Goal: Use online tool/utility: Use online tool/utility

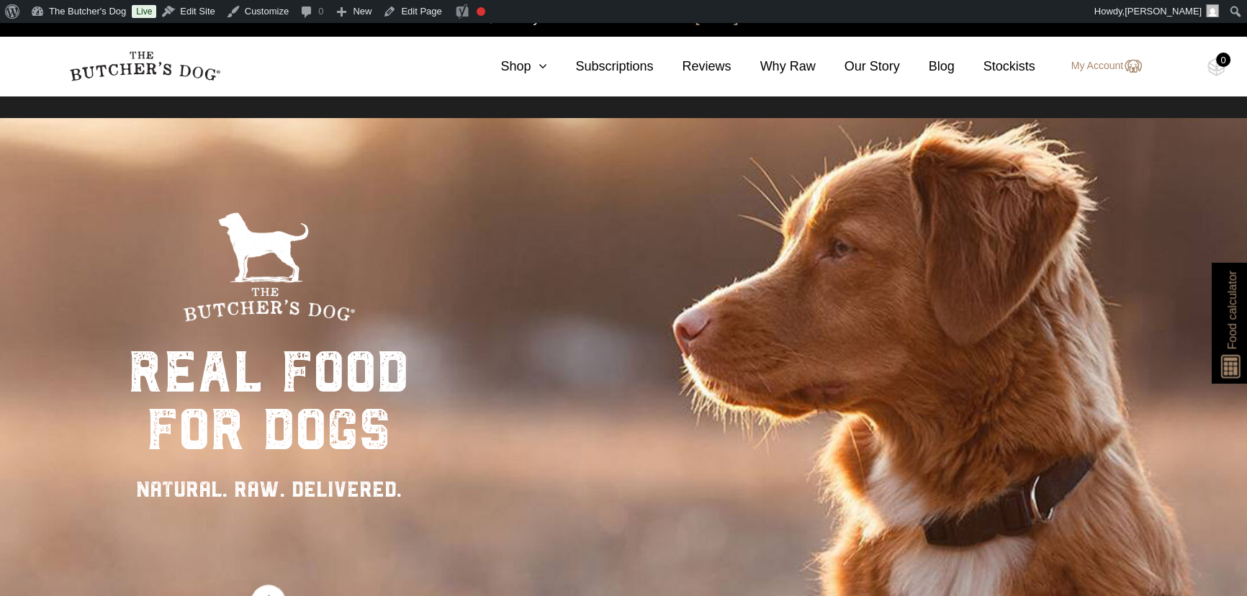
click at [1224, 333] on span "Food calculator" at bounding box center [1231, 310] width 17 height 78
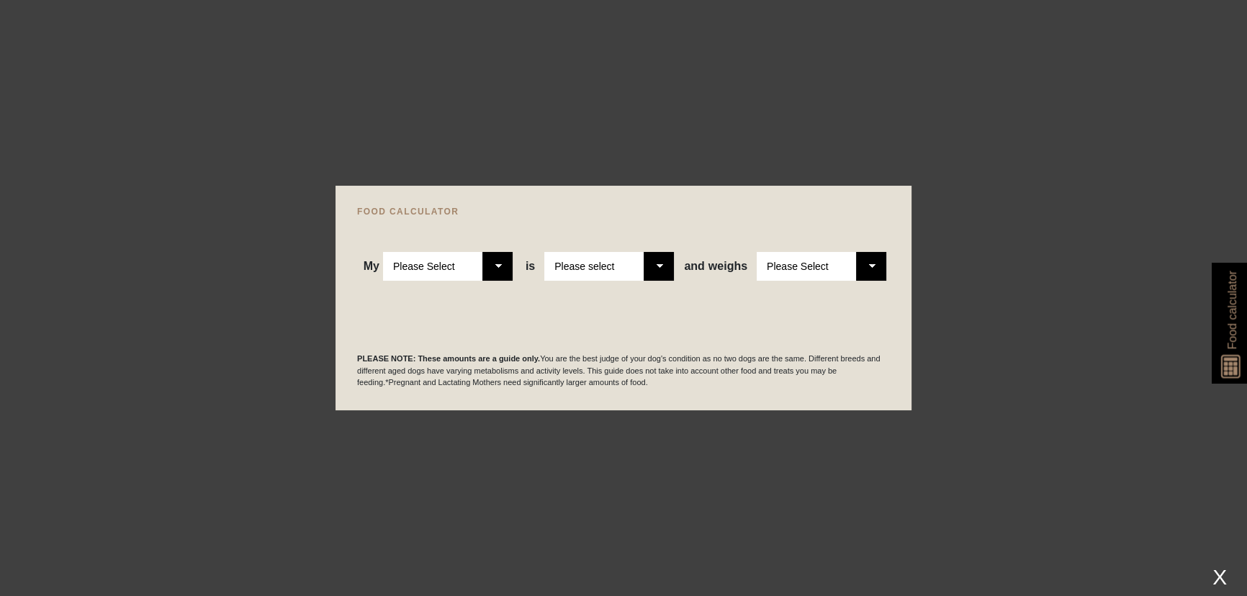
click at [496, 266] on select "Please Select Adult Dog Puppy" at bounding box center [448, 266] width 130 height 29
select select "puppy"
click at [384, 252] on select "Please Select Adult Dog Puppy" at bounding box center [448, 266] width 130 height 29
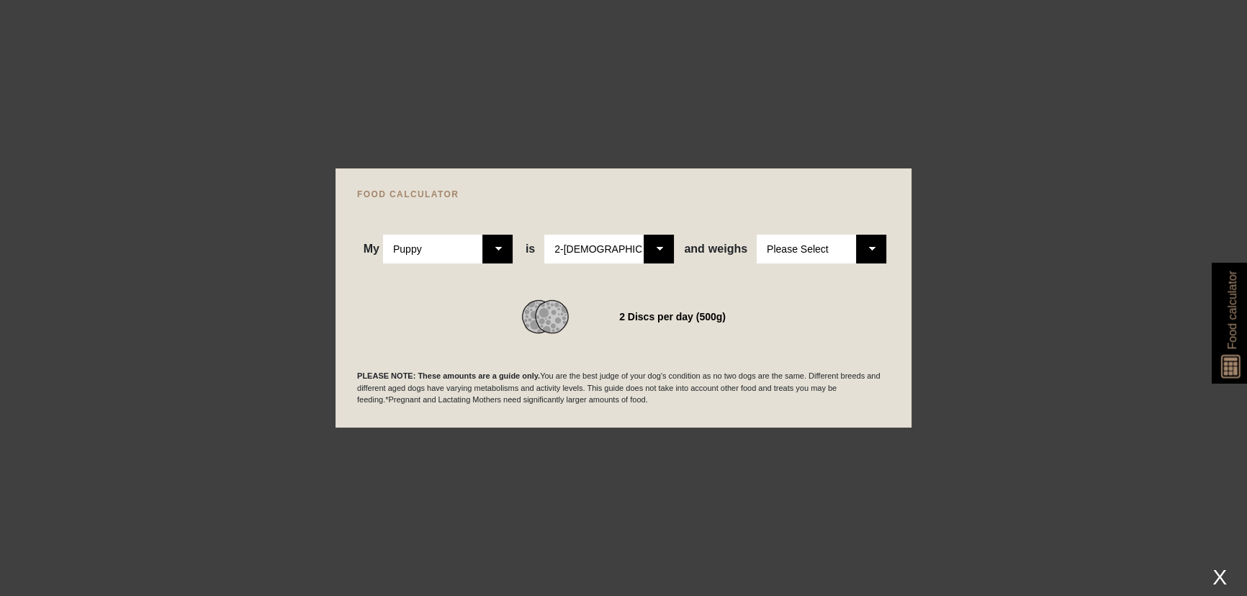
click at [656, 249] on select "Please Select 2-4 months old 4-5 months old 6-8 months old 8-12 months old" at bounding box center [609, 249] width 130 height 29
select select "12"
click at [546, 235] on select "Please Select 2-4 months old 4-5 months old 6-8 months old 8-12 months old" at bounding box center [609, 249] width 130 height 29
click at [817, 244] on select "Please Select 1kg 2kg 3kg 4kg 5kg 6kg 7kg 8kg 9kg 10kg 11kg 12kg 13kg 14kg 15kg…" at bounding box center [822, 249] width 130 height 29
select select "21"
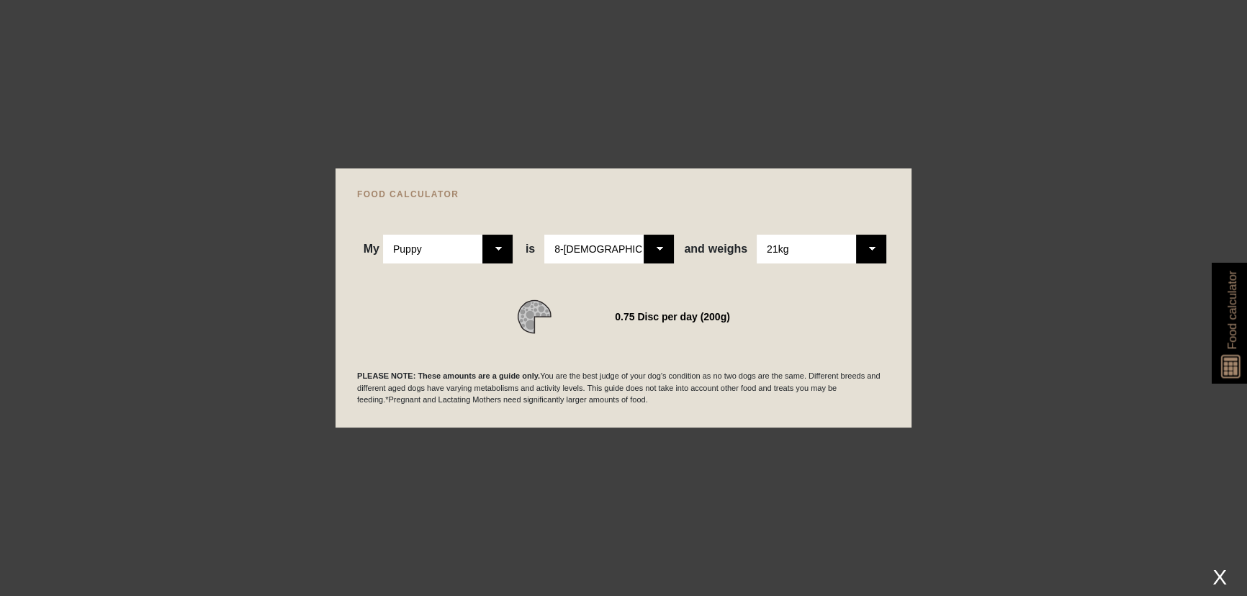
click at [757, 235] on select "Please Select 1kg 2kg 3kg 4kg 5kg 6kg 7kg 8kg 9kg 10kg 11kg 12kg 13kg 14kg 15kg…" at bounding box center [822, 249] width 130 height 29
click at [498, 249] on select "Please Select Adult Dog Puppy" at bounding box center [448, 249] width 130 height 29
select select "adult"
click at [384, 235] on select "Please Select Adult Dog Puppy" at bounding box center [448, 249] width 130 height 29
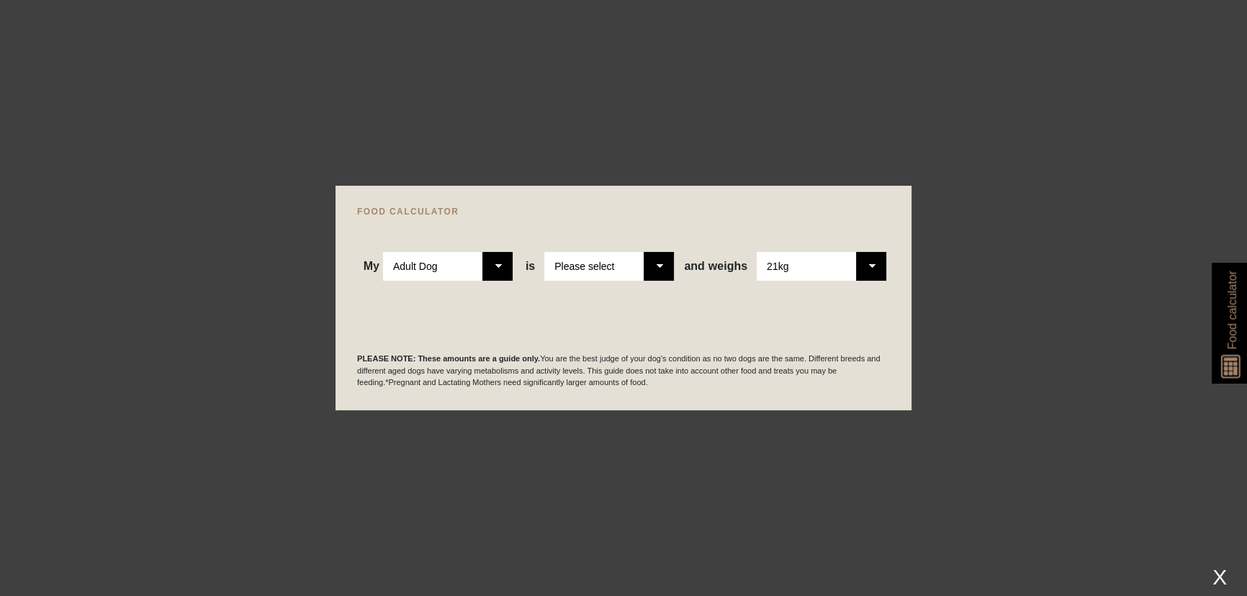
click at [663, 269] on select "Please select a healthy weight overweight" at bounding box center [609, 266] width 130 height 29
select select "0"
click at [546, 252] on select "Please select a healthy weight overweight" at bounding box center [609, 266] width 130 height 29
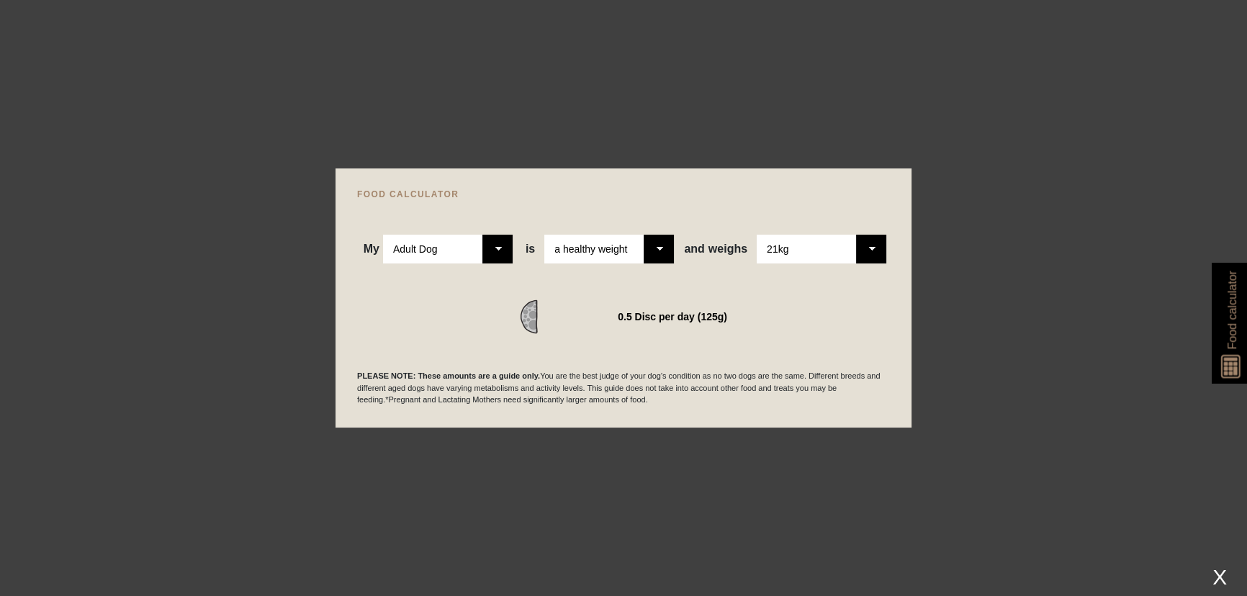
click at [654, 248] on select "Please select a healthy weight overweight" at bounding box center [609, 249] width 130 height 29
click at [495, 248] on select "Please Select Adult Dog Puppy" at bounding box center [448, 249] width 130 height 29
select select "puppy"
click at [384, 235] on select "Please Select Adult Dog Puppy" at bounding box center [448, 249] width 130 height 29
click at [660, 251] on select "Please Select 2-4 months old 4-5 months old 6-8 months old 8-12 months old" at bounding box center [609, 249] width 130 height 29
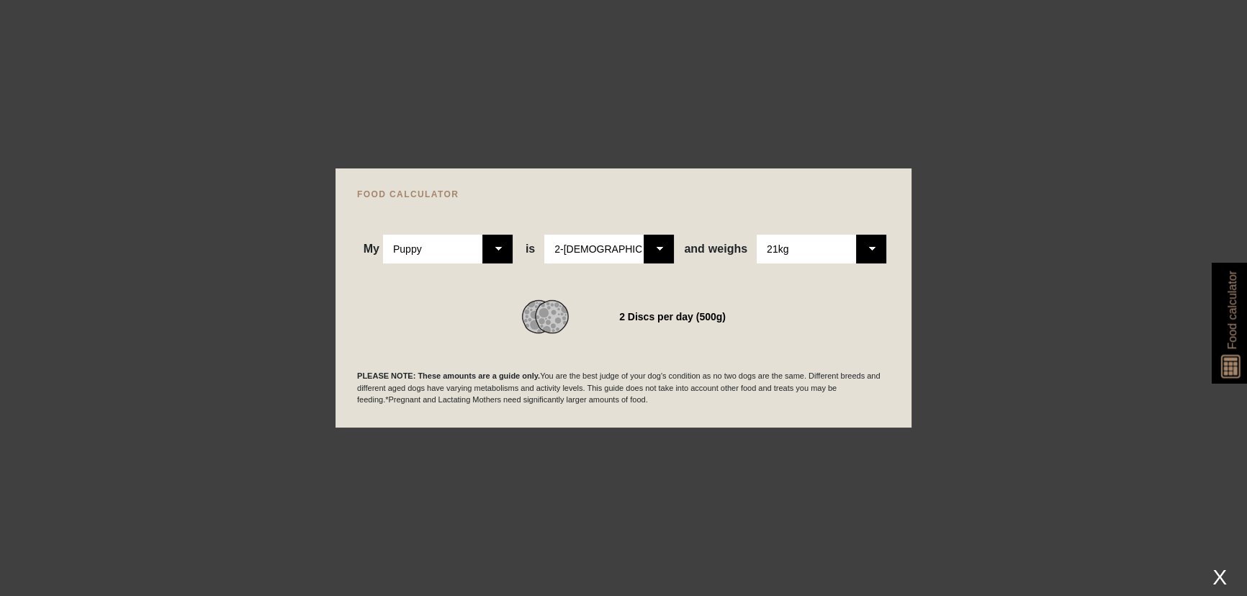
scroll to position [327, 0]
click at [660, 246] on select "Please Select 2-4 months old 4-5 months old 6-8 months old 8-12 months old" at bounding box center [609, 249] width 130 height 29
click at [546, 235] on select "Please Select 2-4 months old 4-5 months old 6-8 months old 8-12 months old" at bounding box center [609, 249] width 130 height 29
click at [872, 248] on select "Please Select 1kg 2kg 3kg 4kg 5kg 6kg 7kg 8kg 9kg 10kg 11kg 12kg 13kg 14kg 15kg…" at bounding box center [822, 249] width 130 height 29
click at [757, 235] on select "Please Select 1kg 2kg 3kg 4kg 5kg 6kg 7kg 8kg 9kg 10kg 11kg 12kg 13kg 14kg 15kg…" at bounding box center [822, 249] width 130 height 29
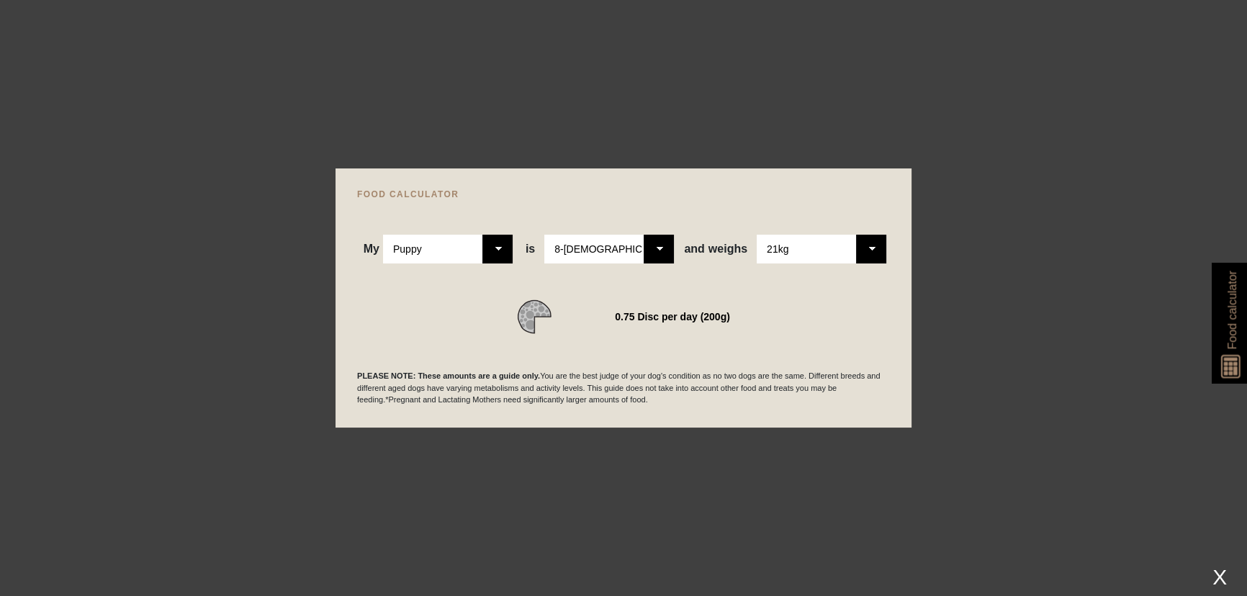
click at [496, 248] on select "Please Select Adult Dog Puppy" at bounding box center [448, 249] width 130 height 29
click at [384, 235] on select "Please Select Adult Dog Puppy" at bounding box center [448, 249] width 130 height 29
click at [669, 250] on select "Please Select 2-4 months old 4-5 months old 6-8 months old 8-12 months old" at bounding box center [609, 249] width 130 height 29
click at [546, 235] on select "Please Select 2-4 months old 4-5 months old 6-8 months old 8-12 months old" at bounding box center [609, 249] width 130 height 29
click at [877, 249] on select "Please Select 1kg 2kg 3kg 4kg 5kg 6kg 7kg 8kg 9kg 10kg 11kg 12kg 13kg 14kg 15kg…" at bounding box center [822, 249] width 130 height 29
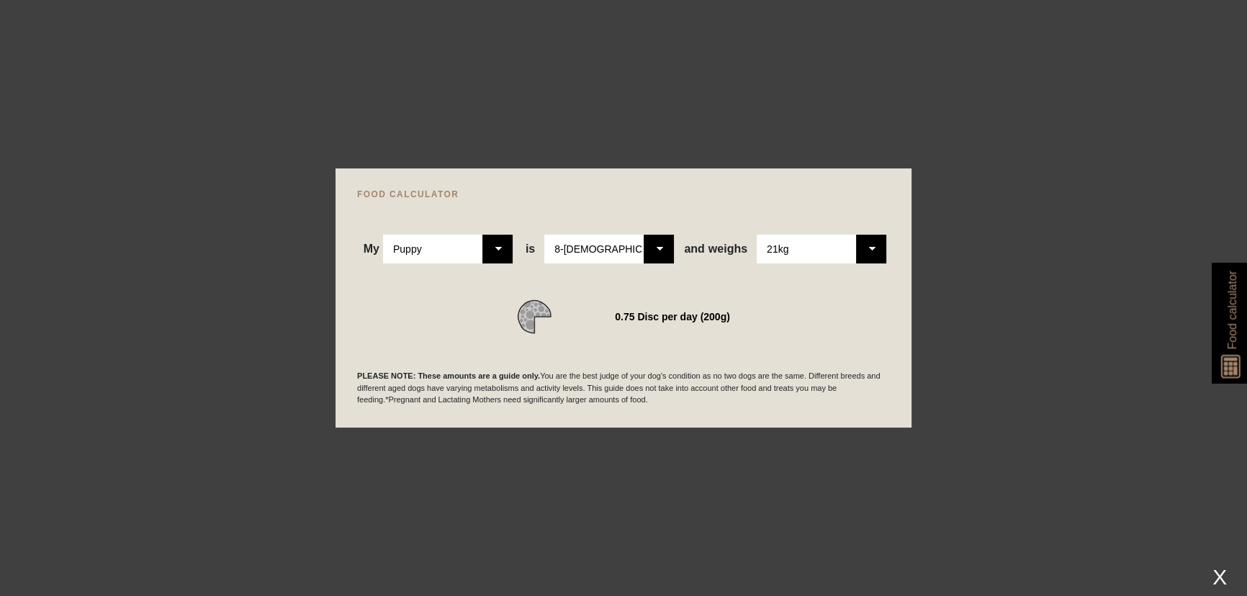
click at [757, 235] on select "Please Select 1kg 2kg 3kg 4kg 5kg 6kg 7kg 8kg 9kg 10kg 11kg 12kg 13kg 14kg 15kg…" at bounding box center [822, 249] width 130 height 29
click at [659, 248] on select "Please Select 2-4 months old 4-5 months old 6-8 months old 8-12 months old" at bounding box center [609, 249] width 130 height 29
select select "8"
click at [546, 235] on select "Please Select 2-4 months old 4-5 months old 6-8 months old 8-12 months old" at bounding box center [609, 249] width 130 height 29
click at [874, 252] on select "Please Select 1kg 2kg 3kg 4kg 5kg 6kg 7kg 8kg 9kg 10kg 11kg 12kg 13kg 14kg 15kg…" at bounding box center [822, 249] width 130 height 29
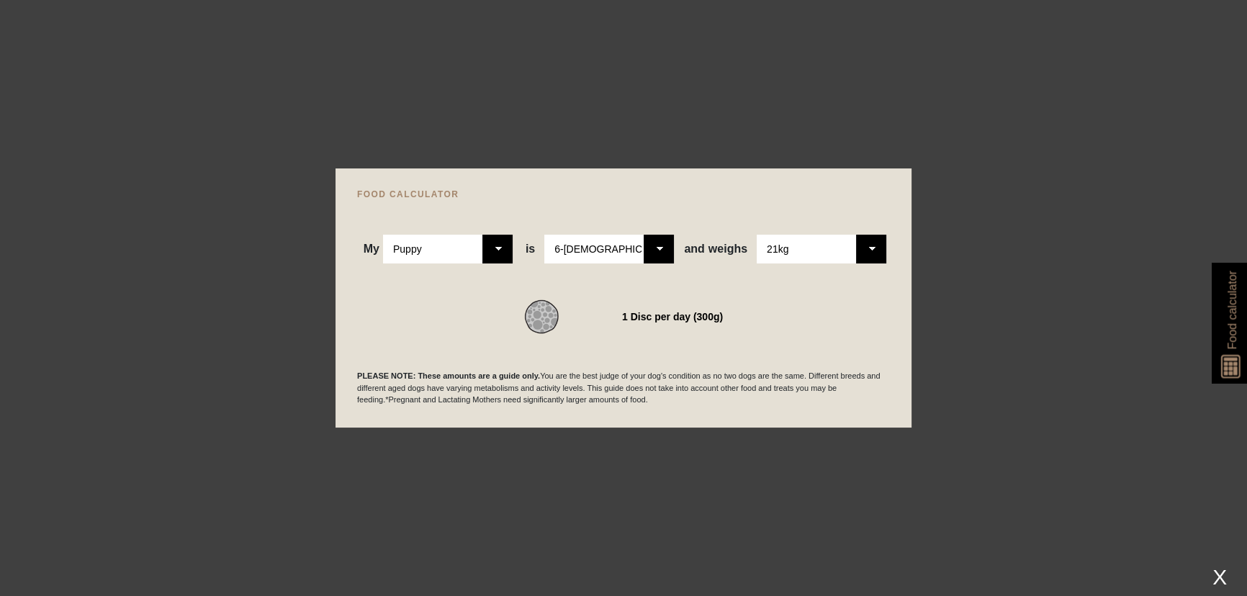
click at [757, 235] on select "Please Select 1kg 2kg 3kg 4kg 5kg 6kg 7kg 8kg 9kg 10kg 11kg 12kg 13kg 14kg 15kg…" at bounding box center [822, 249] width 130 height 29
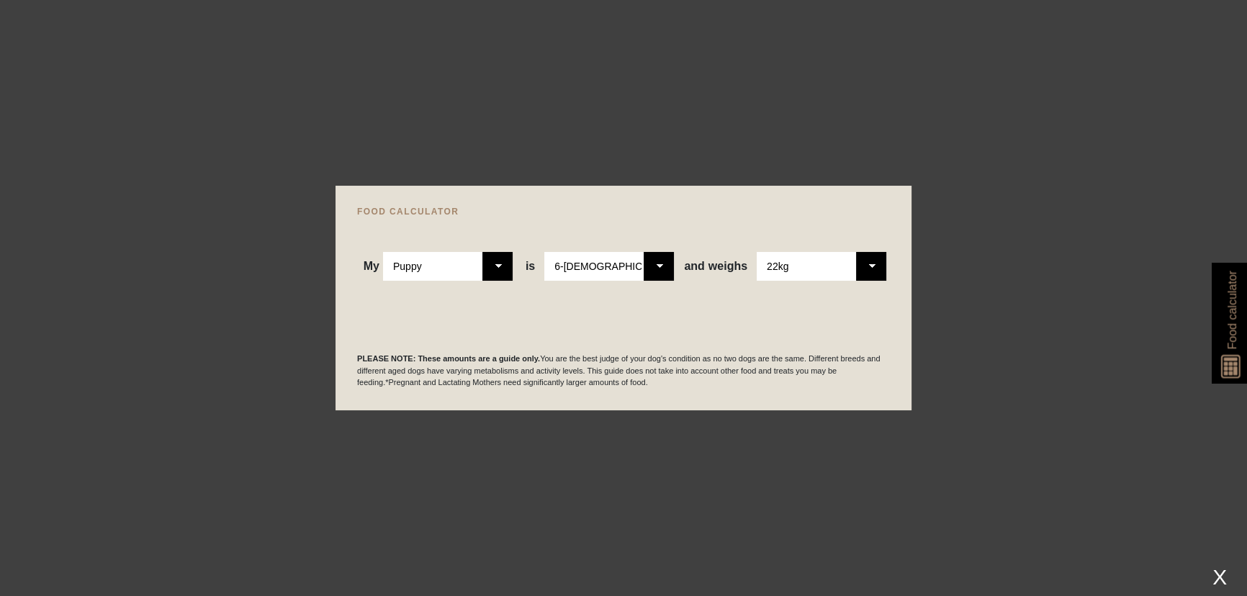
click at [705, 306] on div "WE RECOMMEND" at bounding box center [623, 299] width 533 height 36
click at [1215, 573] on div "X" at bounding box center [1219, 577] width 26 height 24
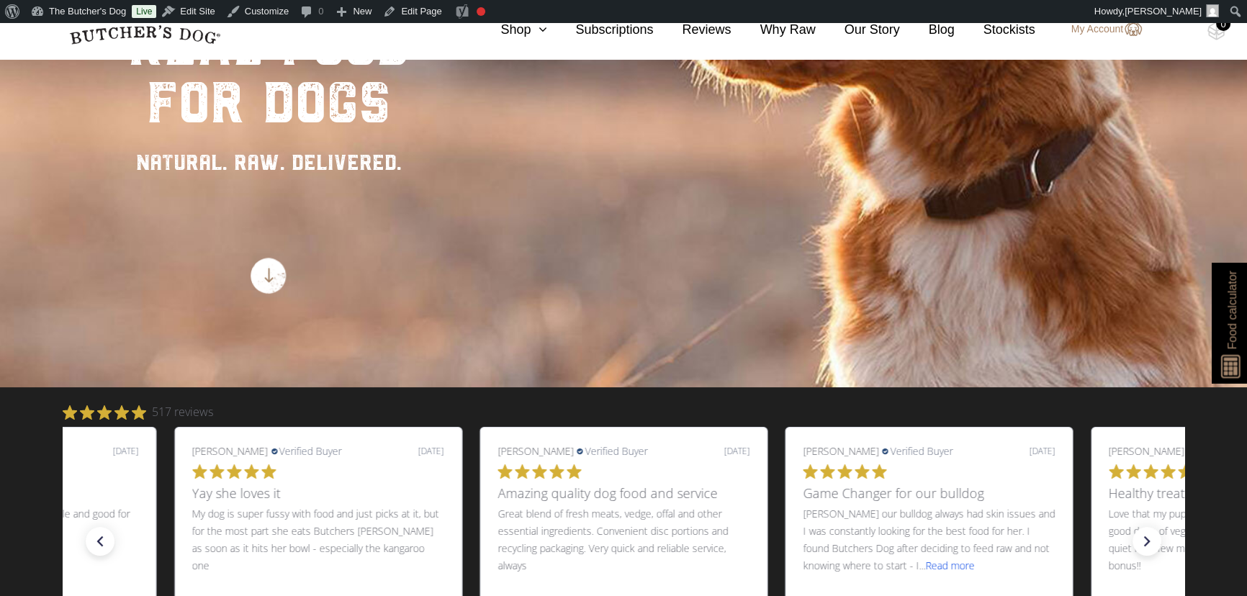
click at [1223, 327] on span "Food calculator" at bounding box center [1231, 310] width 17 height 78
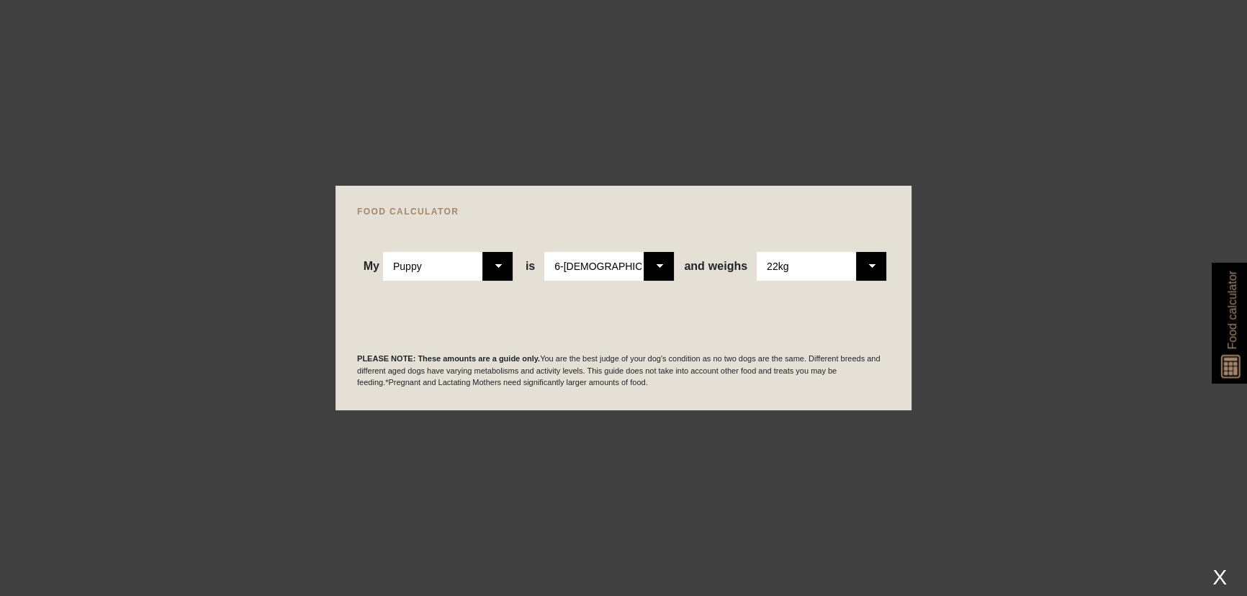
scroll to position [0, 0]
click at [496, 274] on select "Please Select Adult Dog Puppy" at bounding box center [448, 266] width 130 height 29
click at [384, 252] on select "Please Select Adult Dog Puppy" at bounding box center [448, 266] width 130 height 29
click at [657, 262] on select "Please Select 2-4 months old 4-5 months old 6-8 months old 8-12 months old" at bounding box center [609, 266] width 130 height 29
click at [546, 252] on select "Please Select 2-4 months old 4-5 months old 6-8 months old 8-12 months old" at bounding box center [609, 266] width 130 height 29
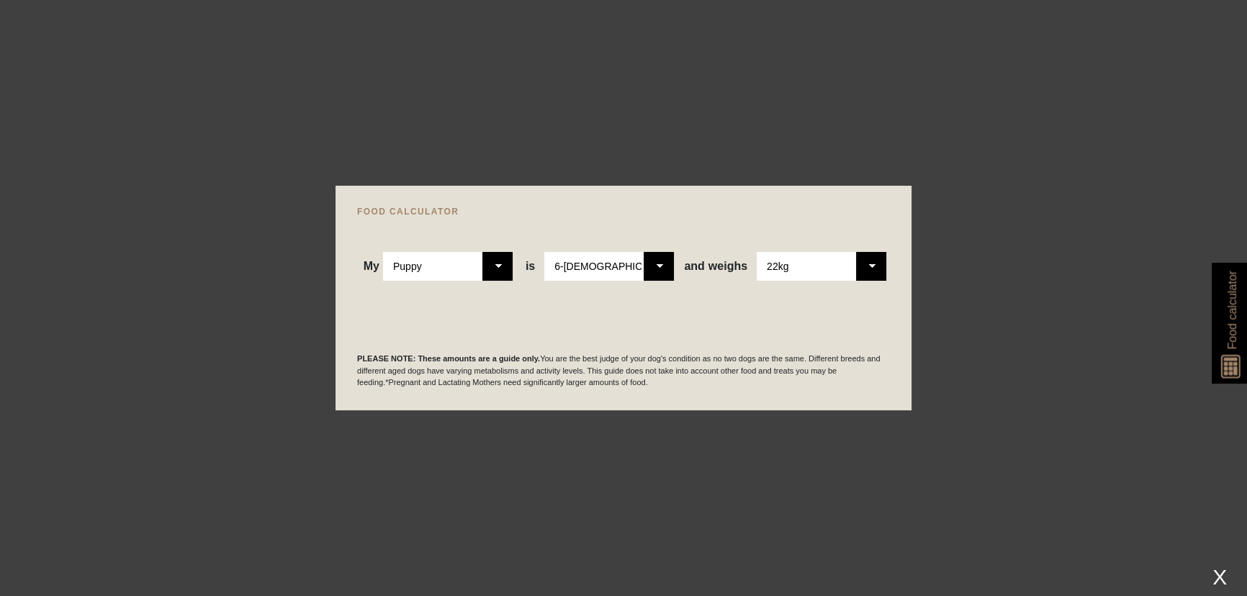
click at [869, 274] on select "Please Select 1kg 2kg 3kg 4kg 5kg 6kg 7kg 8kg 9kg 10kg 11kg 12kg 13kg 14kg 15kg…" at bounding box center [822, 266] width 130 height 29
select select "20"
click at [757, 252] on select "Please Select 1kg 2kg 3kg 4kg 5kg 6kg 7kg 8kg 9kg 10kg 11kg 12kg 13kg 14kg 15kg…" at bounding box center [822, 266] width 130 height 29
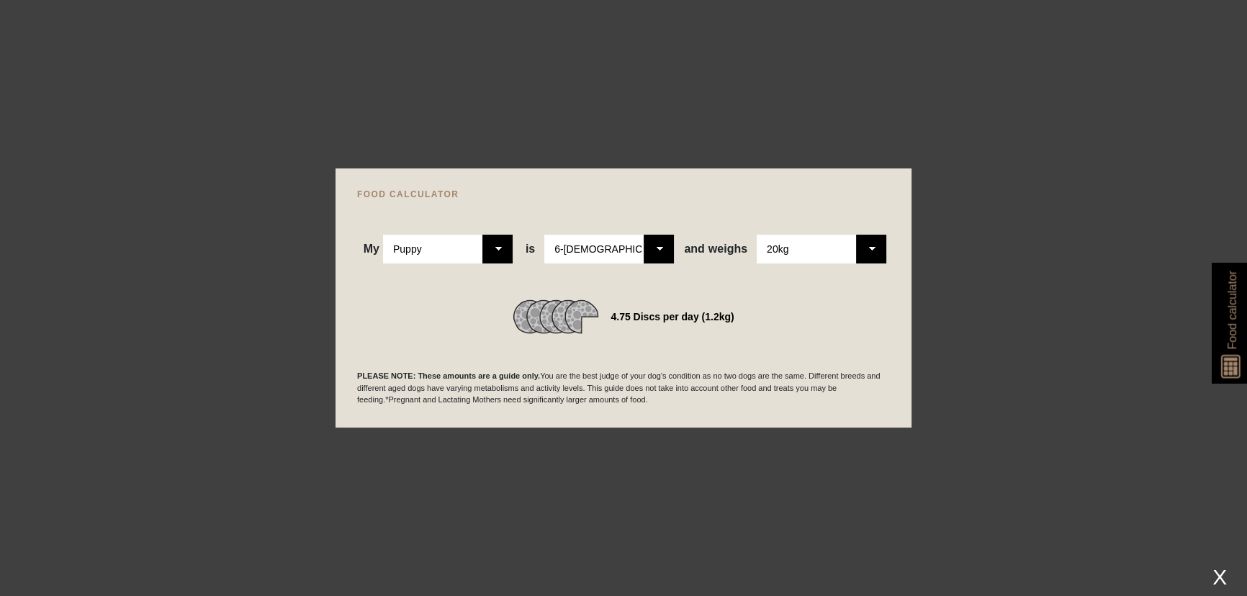
click at [497, 248] on select "Please Select Adult Dog Puppy" at bounding box center [448, 249] width 130 height 29
click at [384, 235] on select "Please Select Adult Dog Puppy" at bounding box center [448, 249] width 130 height 29
click at [665, 248] on select "Please Select 2-4 months old 4-5 months old 6-8 months old 8-12 months old" at bounding box center [609, 249] width 130 height 29
select select "12"
click at [546, 235] on select "Please Select 2-4 months old 4-5 months old 6-8 months old 8-12 months old" at bounding box center [609, 249] width 130 height 29
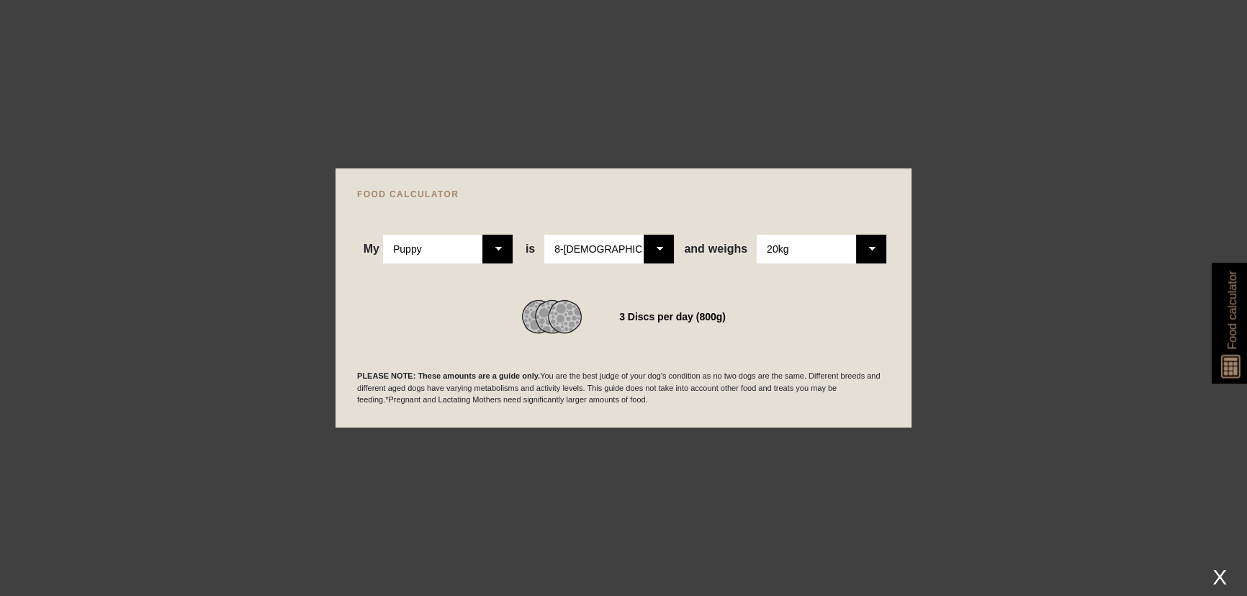
click at [870, 250] on select "Please Select 1kg 2kg 3kg 4kg 5kg 6kg 7kg 8kg 9kg 10kg 11kg 12kg 13kg 14kg 15kg…" at bounding box center [822, 249] width 130 height 29
click at [757, 235] on select "Please Select 1kg 2kg 3kg 4kg 5kg 6kg 7kg 8kg 9kg 10kg 11kg 12kg 13kg 14kg 15kg…" at bounding box center [822, 249] width 130 height 29
click at [1219, 577] on div "X" at bounding box center [1219, 577] width 26 height 24
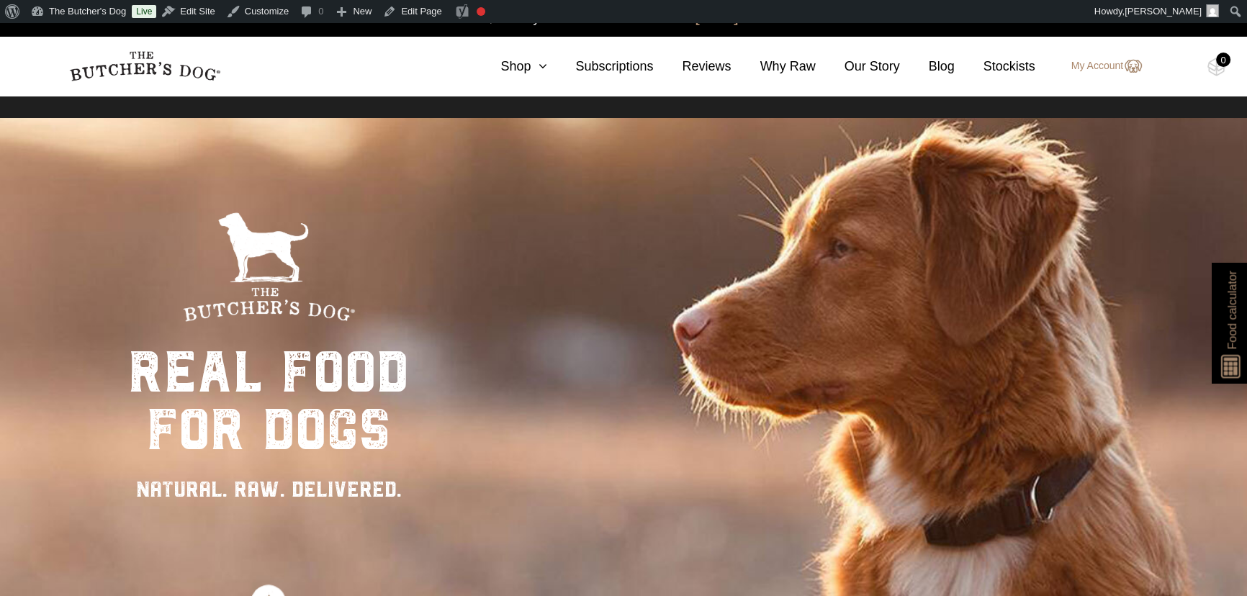
click at [1232, 340] on span "Food calculator" at bounding box center [1231, 310] width 17 height 78
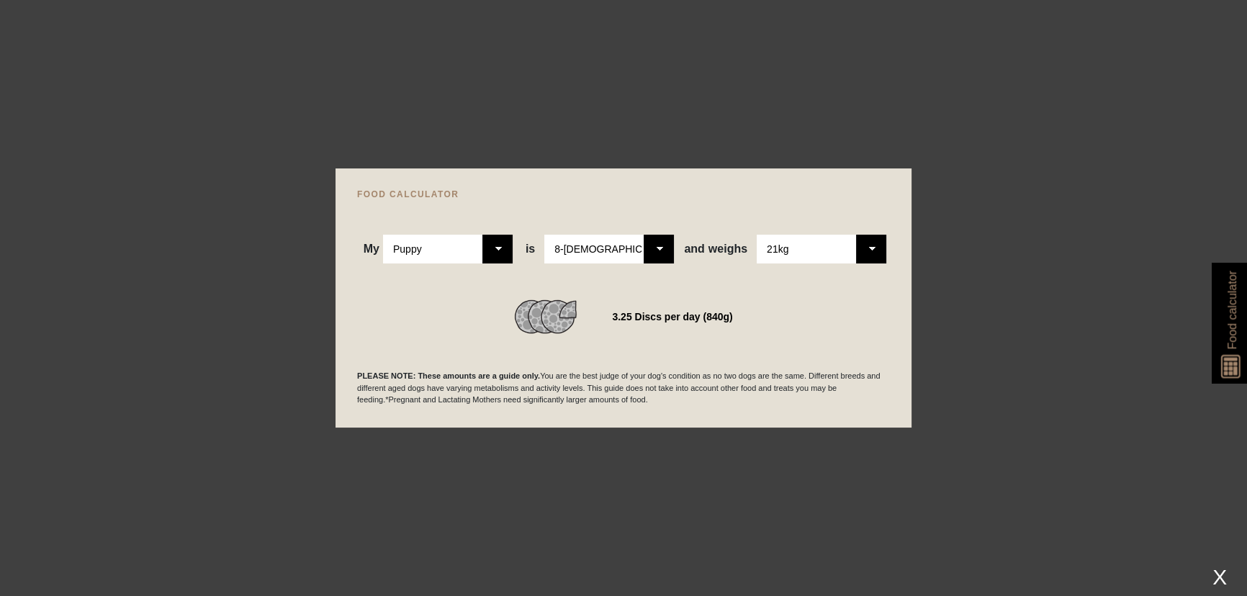
click at [501, 251] on select "Please Select Adult Dog Puppy" at bounding box center [448, 249] width 130 height 29
click at [384, 235] on select "Please Select Adult Dog Puppy" at bounding box center [448, 249] width 130 height 29
click at [661, 253] on select "Please Select 2-4 months old 4-5 months old 6-8 months old 8-12 months old" at bounding box center [609, 249] width 130 height 29
click at [546, 235] on select "Please Select 2-4 months old 4-5 months old 6-8 months old 8-12 months old" at bounding box center [609, 249] width 130 height 29
click at [874, 252] on select "Please Select 1kg 2kg 3kg 4kg 5kg 6kg 7kg 8kg 9kg 10kg 11kg 12kg 13kg 14kg 15kg…" at bounding box center [822, 249] width 130 height 29
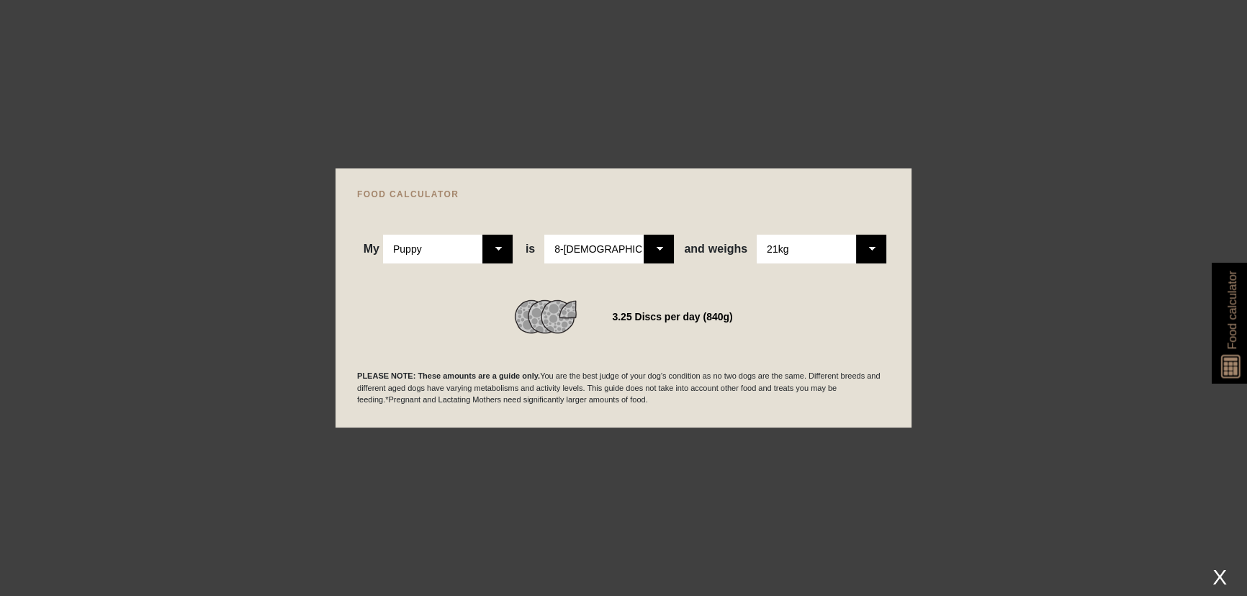
click at [757, 235] on select "Please Select 1kg 2kg 3kg 4kg 5kg 6kg 7kg 8kg 9kg 10kg 11kg 12kg 13kg 14kg 15kg…" at bounding box center [822, 249] width 130 height 29
click at [862, 233] on div "My Please Select Adult Dog Puppy is Please Select 2-4 months old 4-5 months old…" at bounding box center [623, 231] width 533 height 65
click at [864, 257] on select "Please Select 1kg 2kg 3kg 4kg 5kg 6kg 7kg 8kg 9kg 10kg 11kg 12kg 13kg 14kg 15kg…" at bounding box center [822, 249] width 130 height 29
select select "20"
click at [757, 235] on select "Please Select 1kg 2kg 3kg 4kg 5kg 6kg 7kg 8kg 9kg 10kg 11kg 12kg 13kg 14kg 15kg…" at bounding box center [822, 249] width 130 height 29
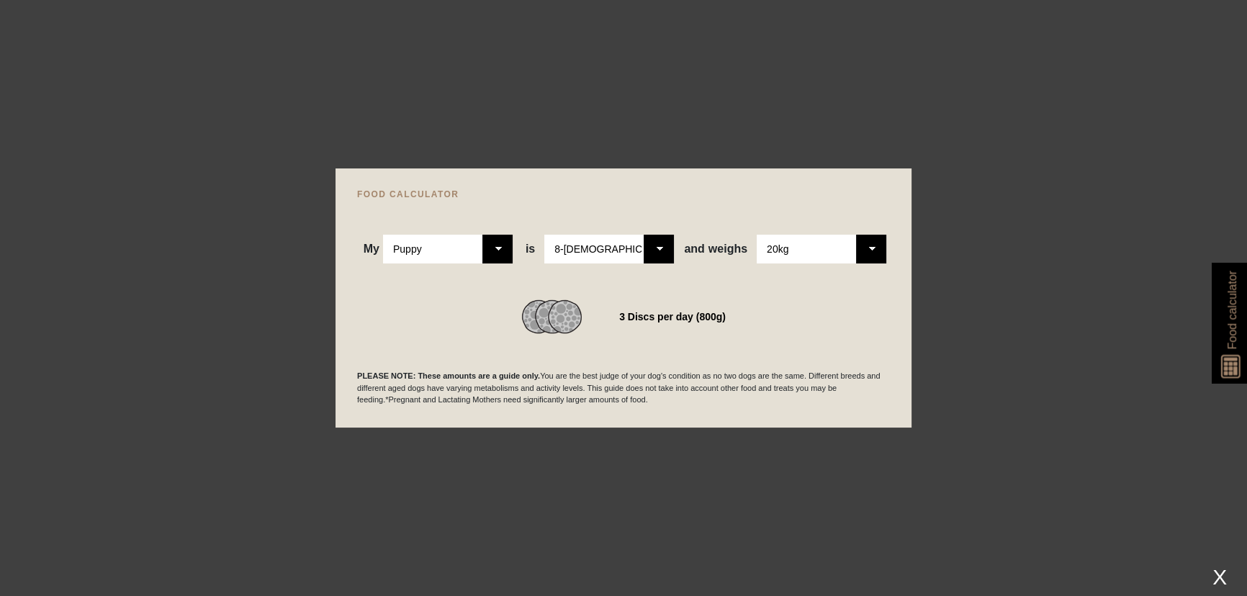
click at [820, 345] on div "PLEASE NOTE: These amounts are a guide only. You are the best judge of your dog…" at bounding box center [623, 370] width 533 height 72
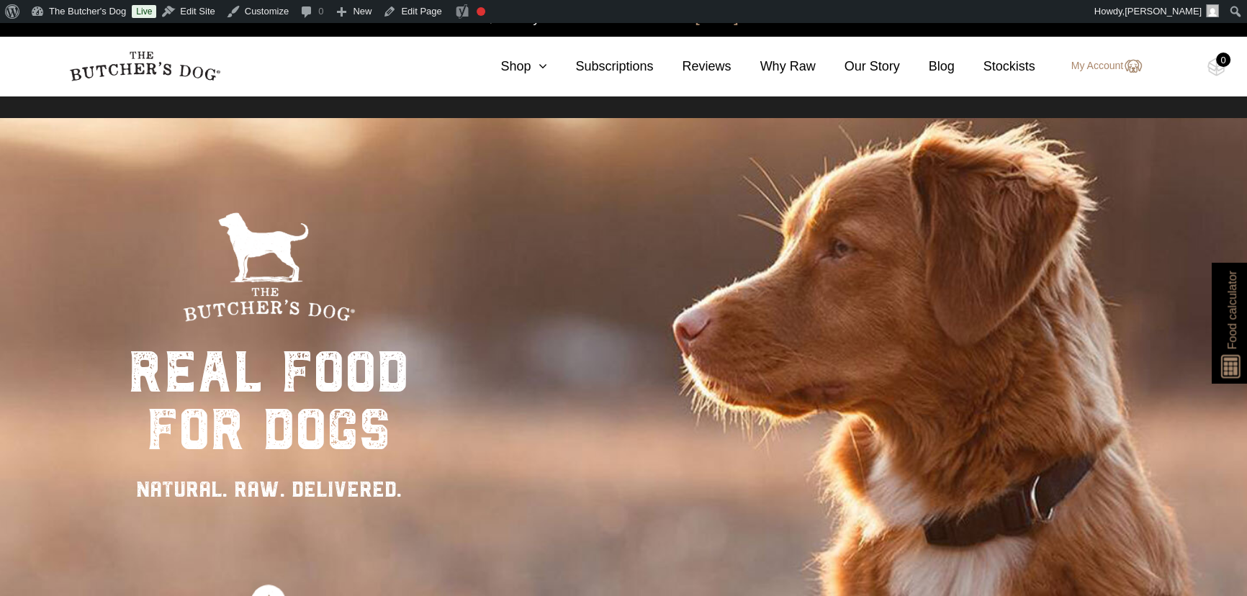
click at [1230, 356] on img at bounding box center [1231, 362] width 27 height 31
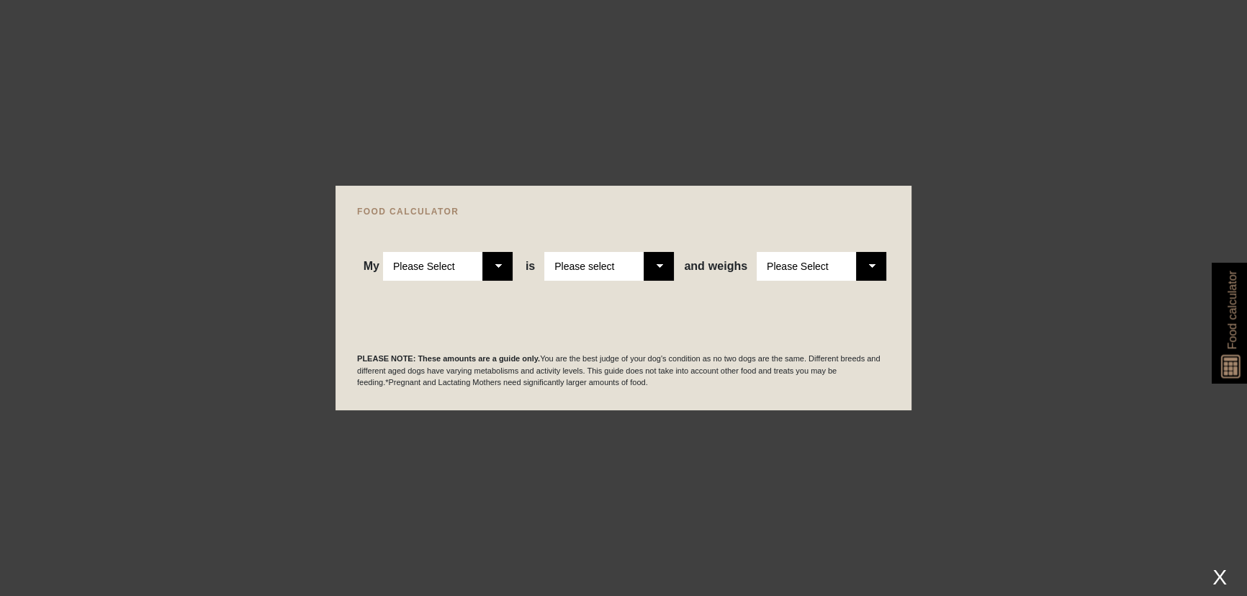
click at [502, 267] on select "Please Select Adult Dog Puppy" at bounding box center [448, 266] width 130 height 29
select select "puppy"
click at [384, 252] on select "Please Select Adult Dog Puppy" at bounding box center [448, 266] width 130 height 29
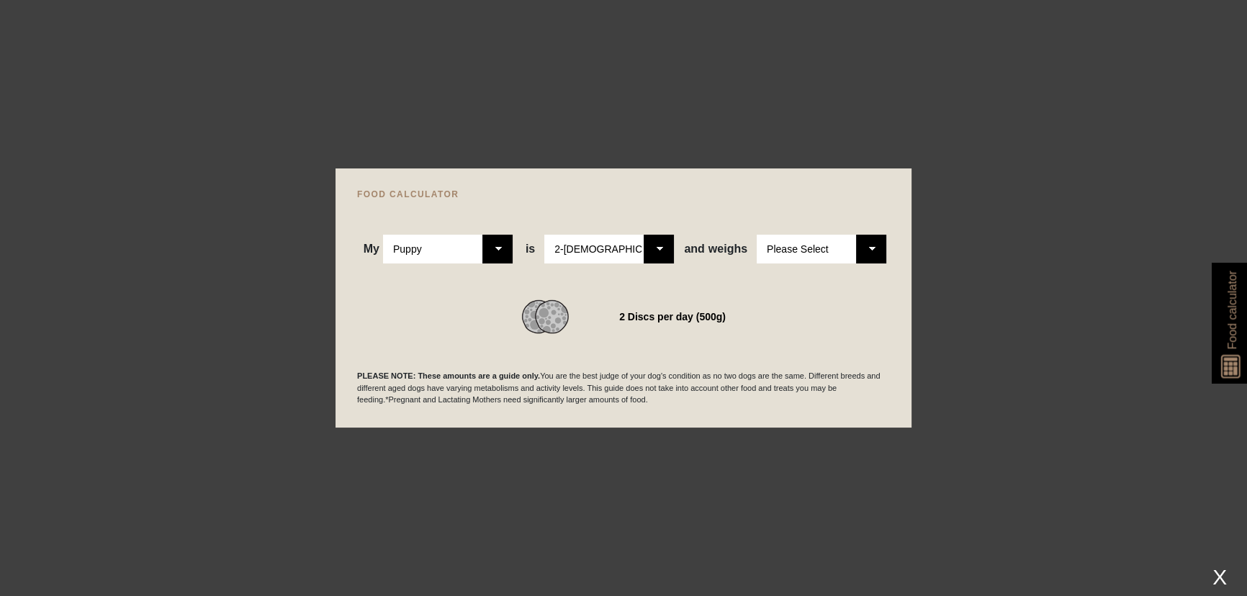
click at [663, 243] on select "Please Select 2-4 months old 4-5 months old 6-8 months old 8-12 months old" at bounding box center [609, 249] width 130 height 29
select select "12"
click at [546, 235] on select "Please Select 2-4 months old 4-5 months old 6-8 months old 8-12 months old" at bounding box center [609, 249] width 130 height 29
click at [872, 251] on select "Please Select 1kg 2kg 3kg 4kg 5kg 6kg 7kg 8kg 9kg 10kg 11kg 12kg 13kg 14kg 15kg…" at bounding box center [822, 249] width 130 height 29
select select "21"
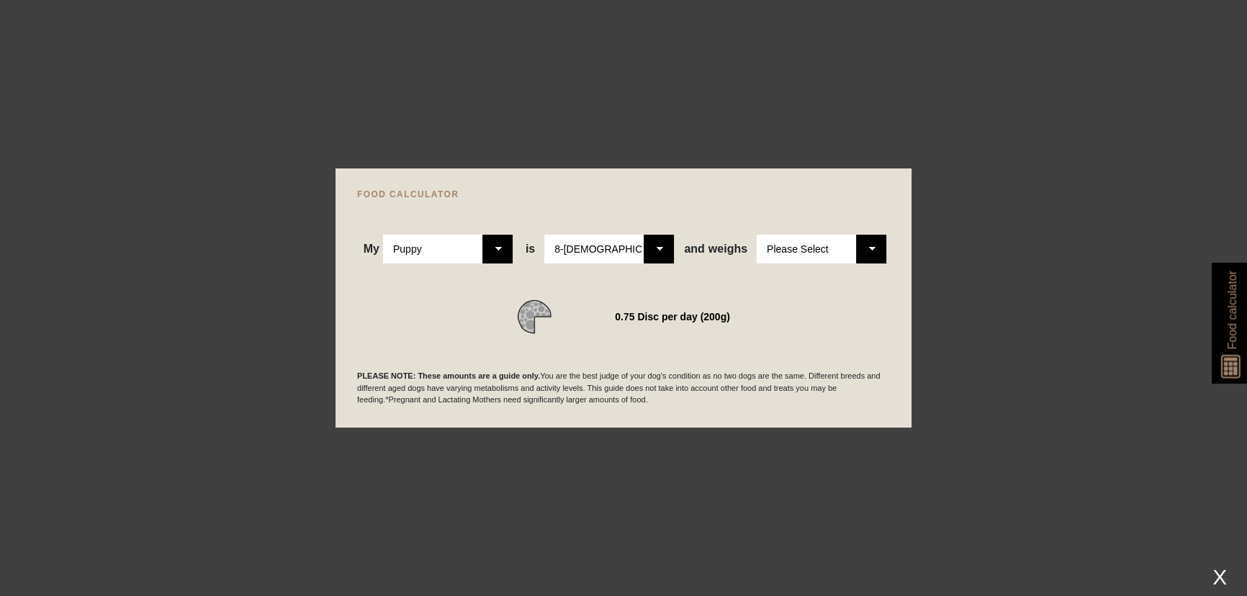
click at [757, 235] on select "Please Select 1kg 2kg 3kg 4kg 5kg 6kg 7kg 8kg 9kg 10kg 11kg 12kg 13kg 14kg 15kg…" at bounding box center [822, 249] width 130 height 29
click at [1219, 576] on div "X" at bounding box center [1219, 577] width 26 height 24
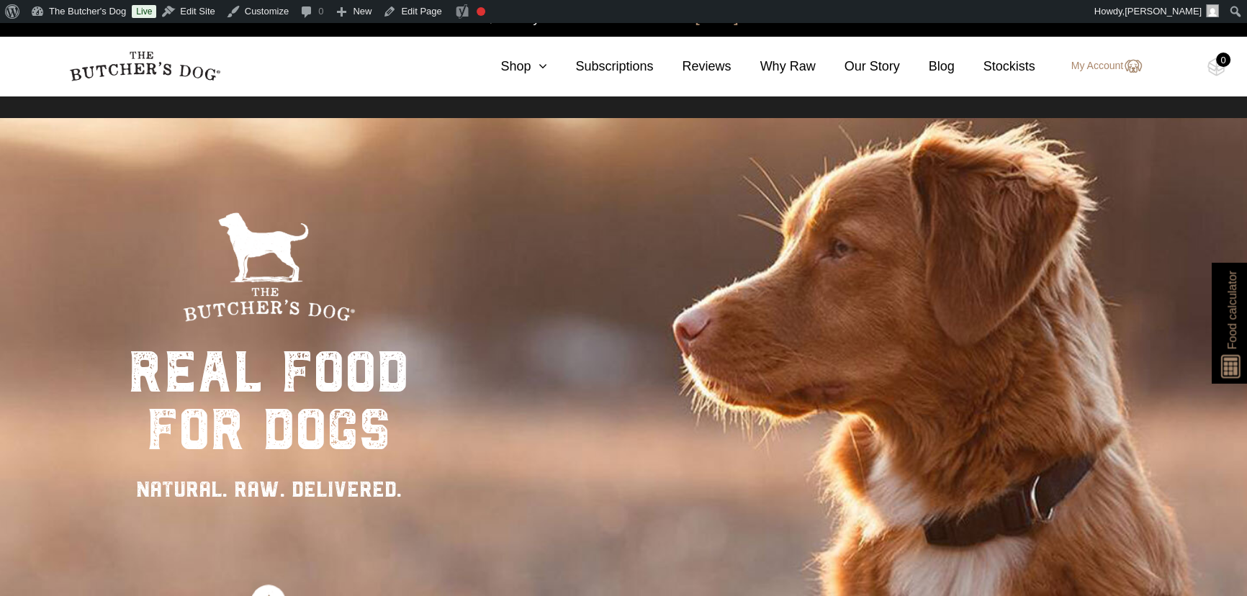
click at [1223, 347] on img at bounding box center [1231, 362] width 27 height 31
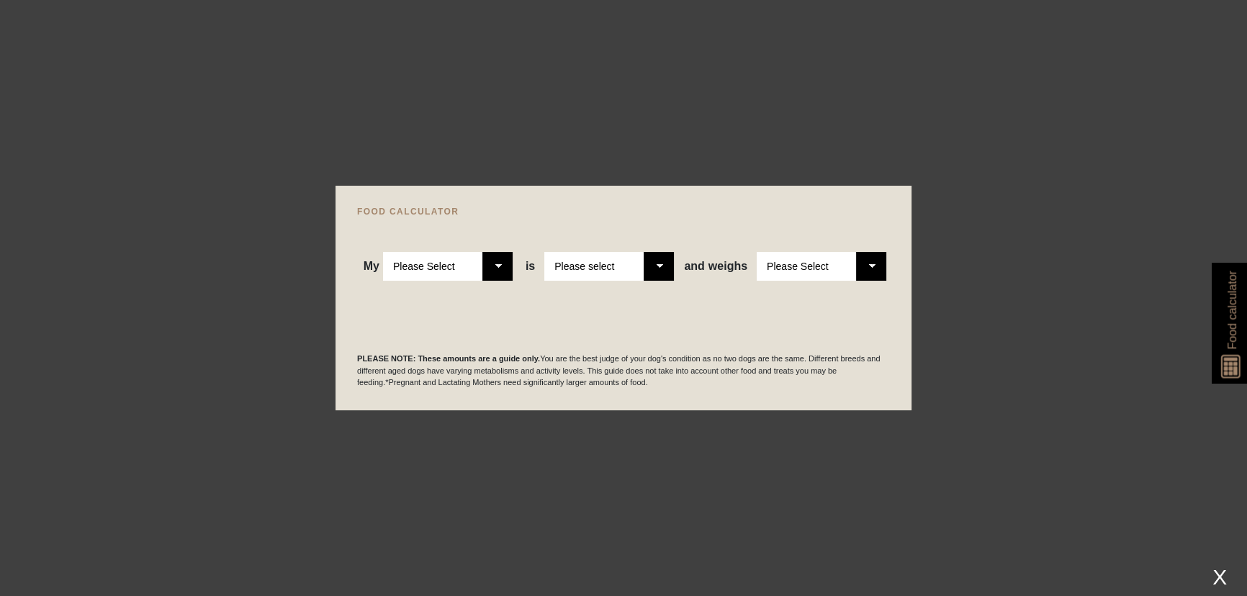
click at [496, 263] on select "Please Select Adult Dog Puppy" at bounding box center [448, 266] width 130 height 29
select select "adult"
click at [384, 252] on select "Please Select Adult Dog Puppy" at bounding box center [448, 266] width 130 height 29
click at [659, 267] on select "Please select a healthy weight overweight" at bounding box center [609, 266] width 130 height 29
select select "0"
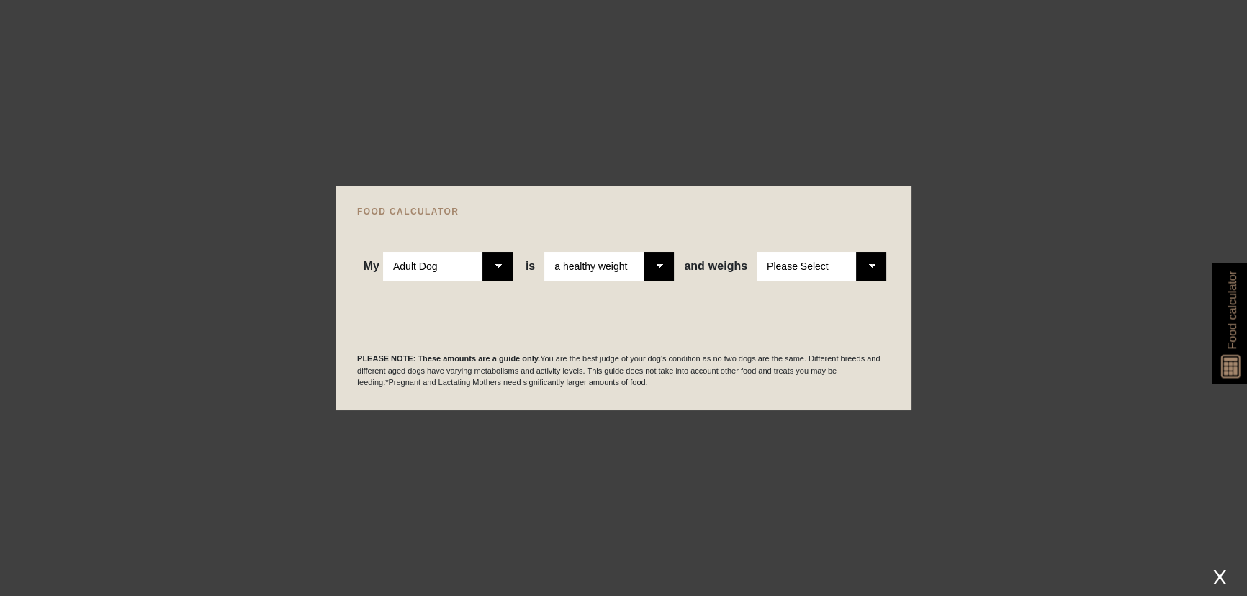
click at [546, 252] on select "Please select a healthy weight overweight" at bounding box center [609, 266] width 130 height 29
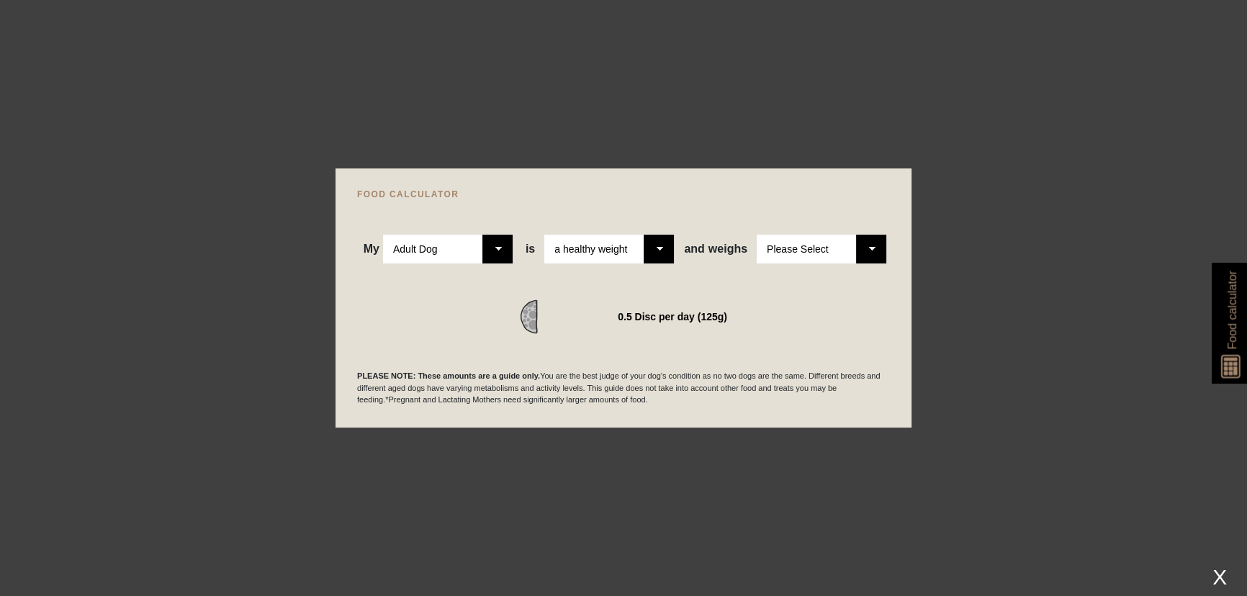
click at [864, 253] on select "Please Select 1kg 2kg 3kg 4kg 5kg 6kg 7kg 8kg 9kg 10kg 11kg 12kg 13kg 14kg 15kg…" at bounding box center [822, 249] width 130 height 29
select select "21"
click at [757, 235] on select "Please Select 1kg 2kg 3kg 4kg 5kg 6kg 7kg 8kg 9kg 10kg 11kg 12kg 13kg 14kg 15kg…" at bounding box center [822, 249] width 130 height 29
